Goal: Information Seeking & Learning: Find specific fact

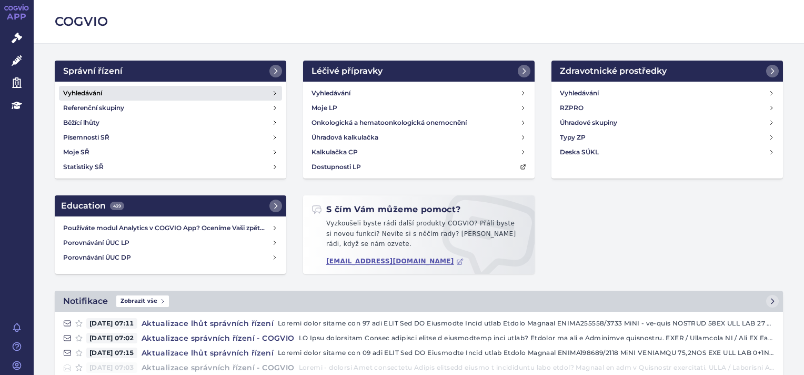
click at [115, 96] on link "Vyhledávání" at bounding box center [170, 93] width 223 height 15
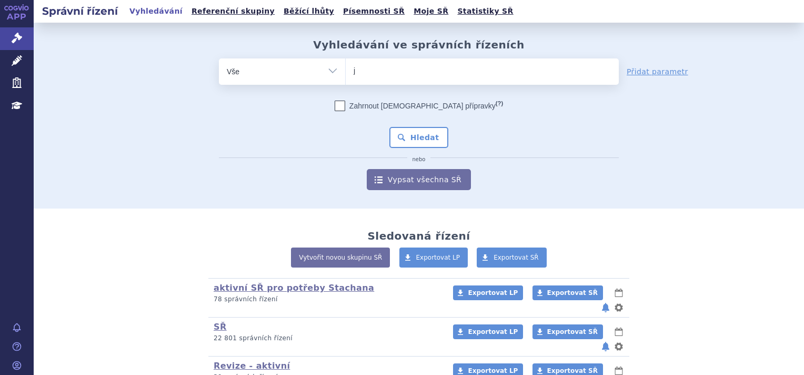
type input "ja"
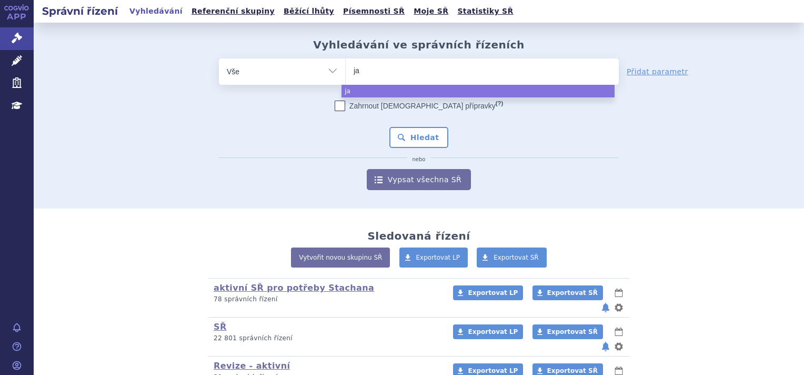
type input "jar"
type input "jard"
type input "jardia"
type input "jardian"
type input "[MEDICAL_DATA]"
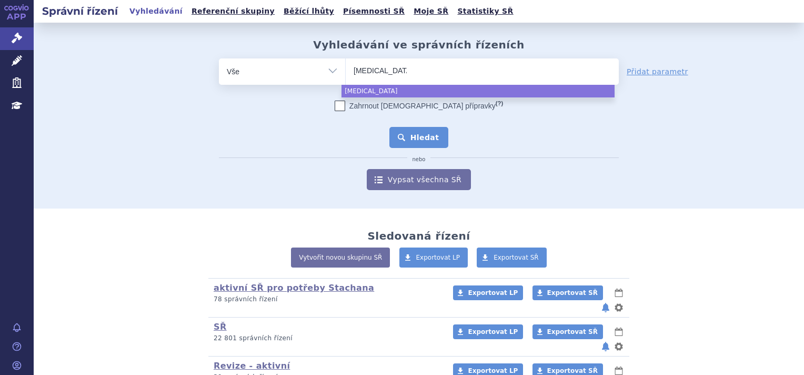
select select "[MEDICAL_DATA]"
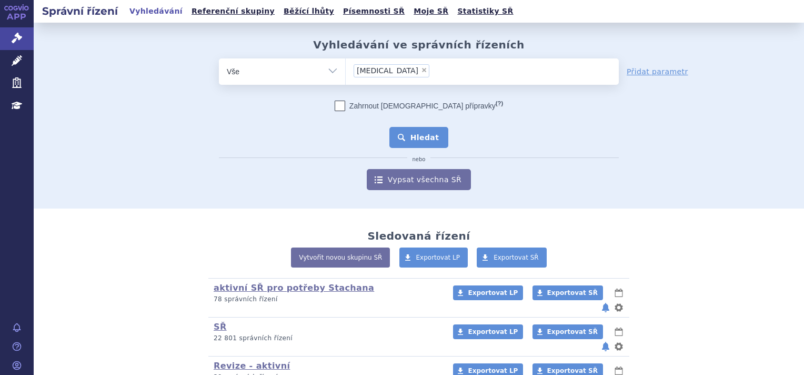
click at [408, 136] on button "Hledat" at bounding box center [418, 137] width 59 height 21
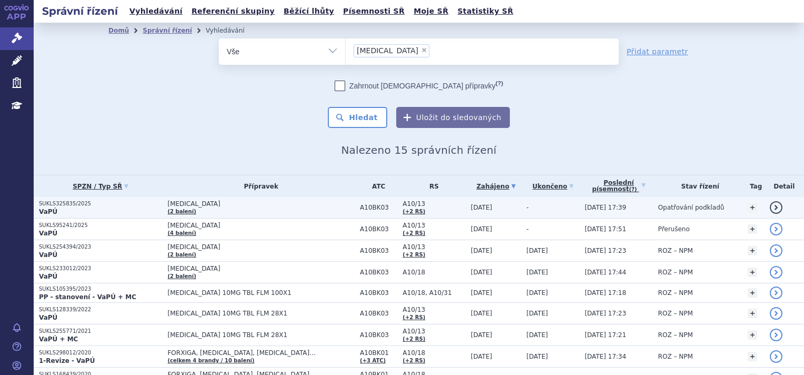
click at [98, 205] on p "SUKLS325835/2025" at bounding box center [100, 203] width 123 height 7
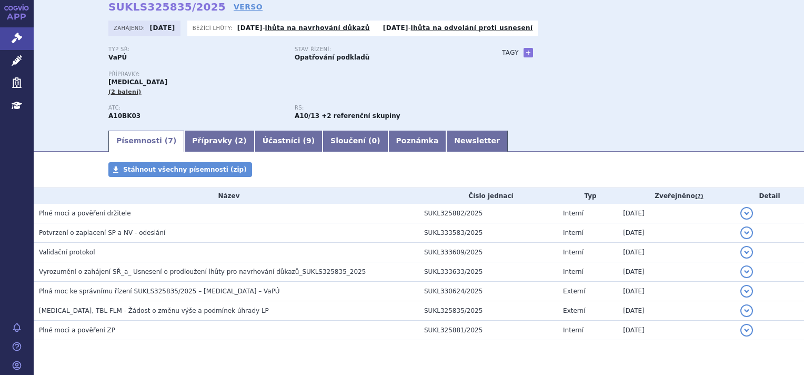
scroll to position [77, 0]
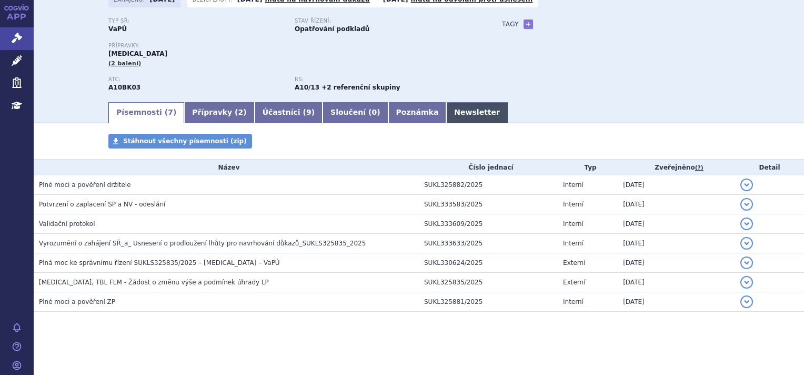
click at [446, 112] on link "Newsletter" at bounding box center [477, 112] width 62 height 21
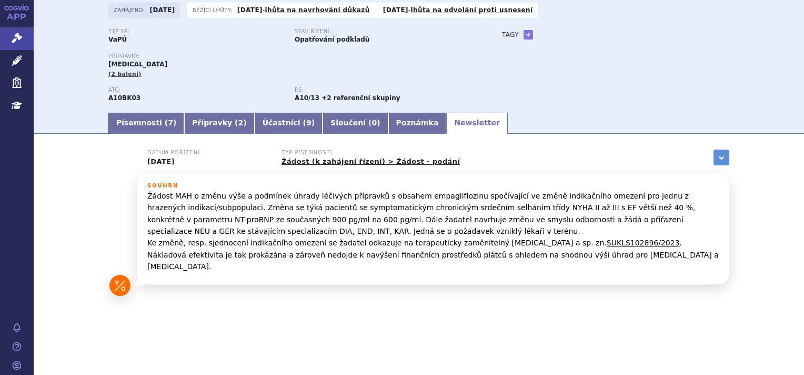
scroll to position [55, 0]
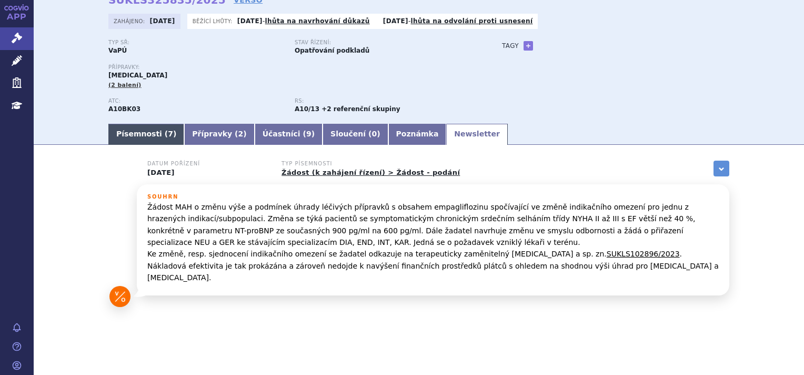
click at [118, 133] on link "Písemnosti ( 7 )" at bounding box center [146, 134] width 76 height 21
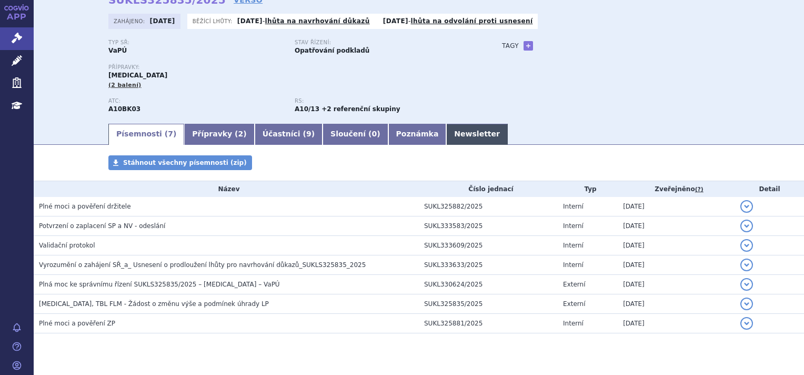
click at [446, 135] on link "Newsletter" at bounding box center [477, 134] width 62 height 21
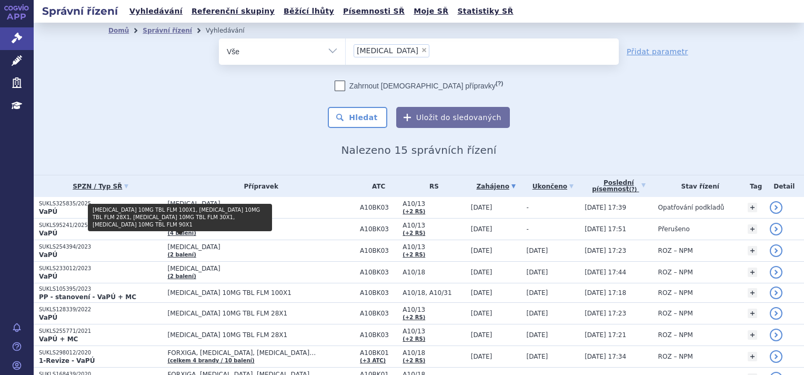
click at [177, 232] on link "(4 balení)" at bounding box center [181, 233] width 28 height 6
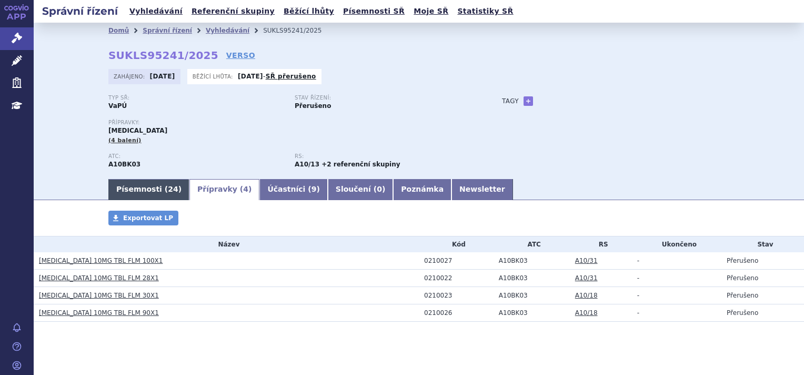
click at [139, 191] on link "Písemnosti ( 24 )" at bounding box center [148, 189] width 81 height 21
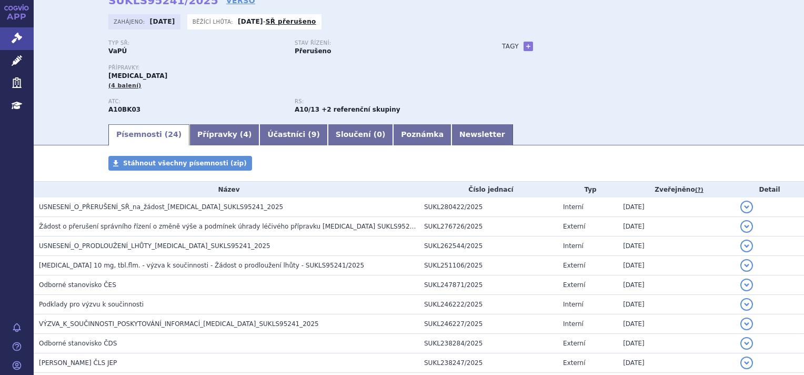
scroll to position [105, 0]
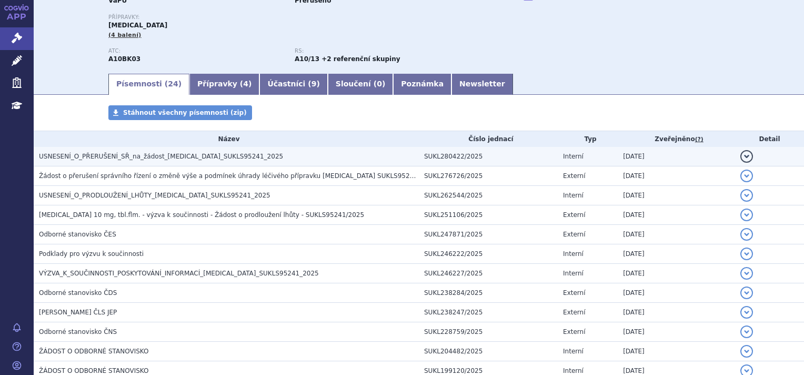
click at [103, 157] on span "USNESENÍ_O_PŘERUŠENÍ_SŘ_na_žádost_JARDIANCE_SUKLS95241_2025" at bounding box center [161, 156] width 244 height 7
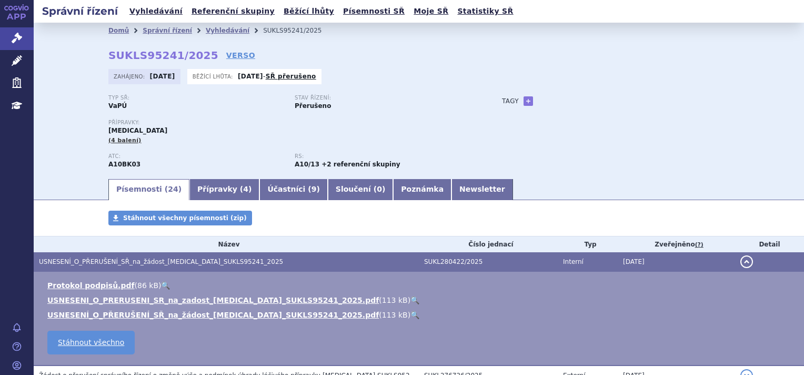
scroll to position [158, 0]
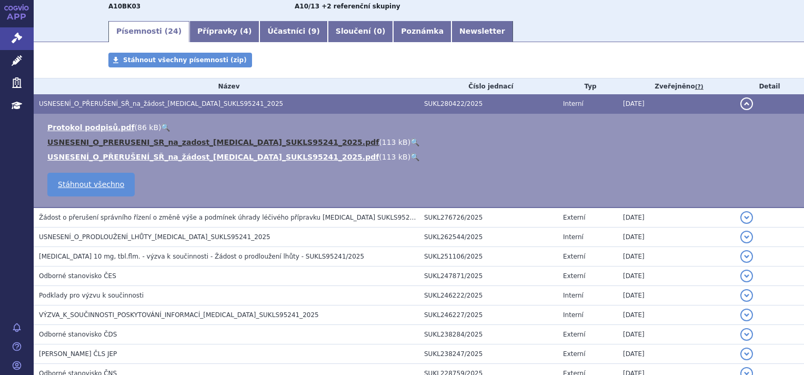
click at [67, 141] on link "USNESENI_O_PRERUSENI_SR_na_zadost_JARDIANCE_SUKLS95241_2025.pdf" at bounding box center [213, 142] width 332 height 8
